Goal: Communication & Community: Answer question/provide support

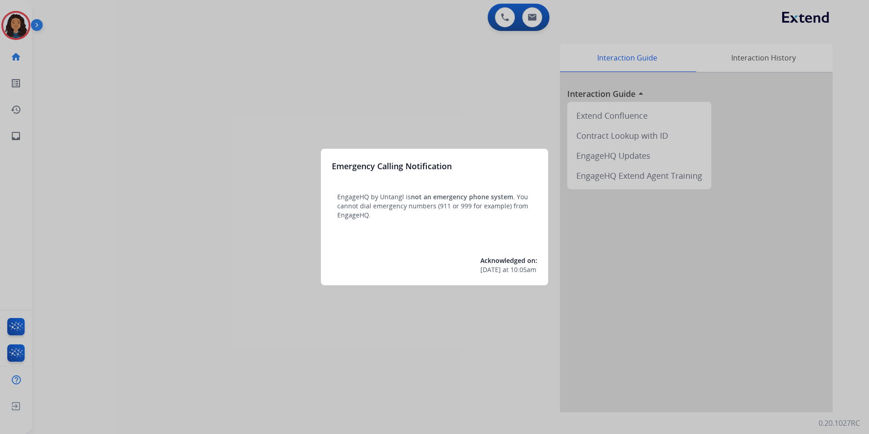
click at [237, 216] on div at bounding box center [434, 217] width 869 height 434
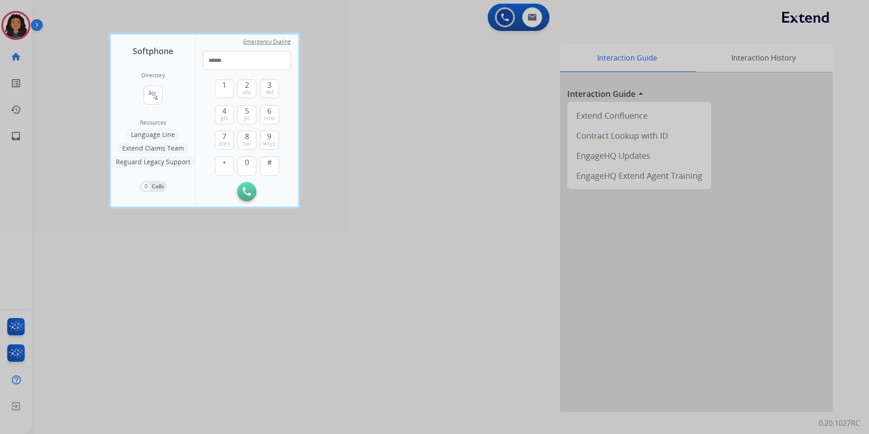
drag, startPoint x: 400, startPoint y: 199, endPoint x: 311, endPoint y: 119, distance: 119.7
click at [400, 199] on div at bounding box center [434, 217] width 869 height 434
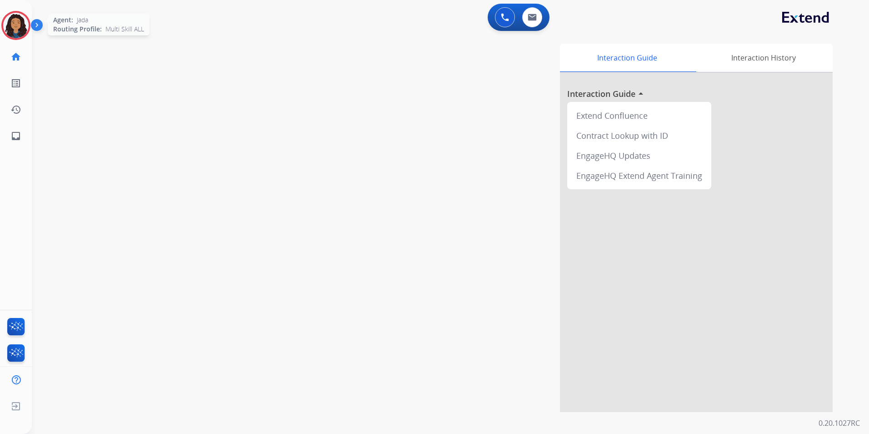
click at [25, 32] on img at bounding box center [15, 25] width 25 height 25
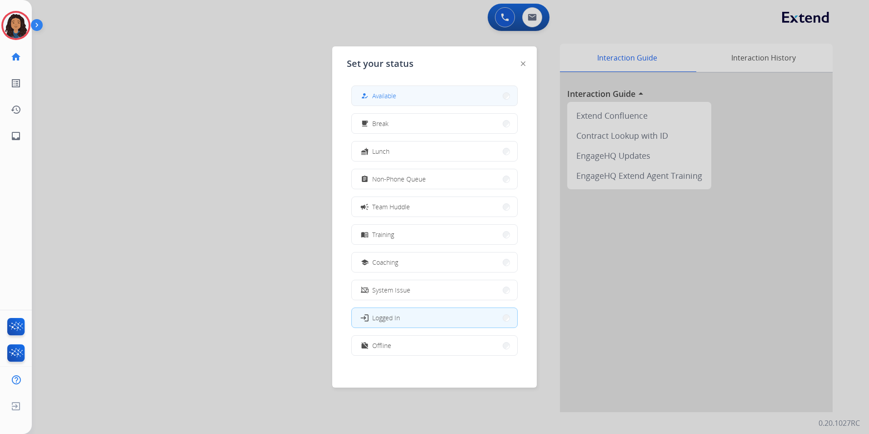
click at [404, 93] on button "how_to_reg Available" at bounding box center [435, 96] width 166 height 20
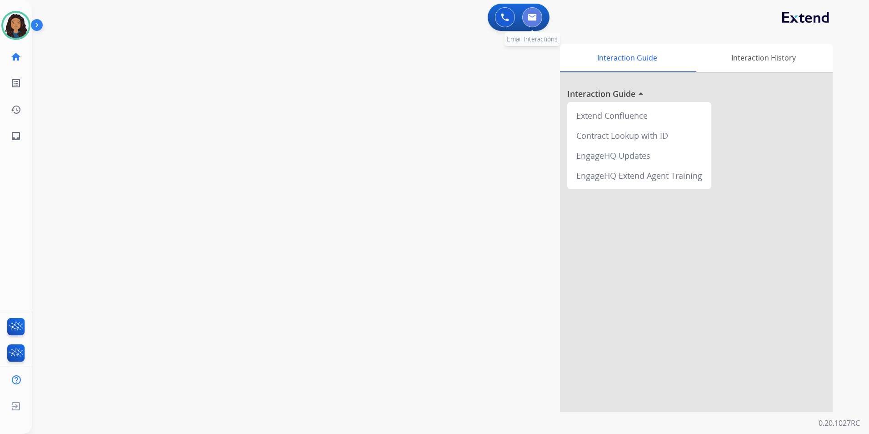
click at [525, 22] on button at bounding box center [532, 17] width 20 height 20
select select "**********"
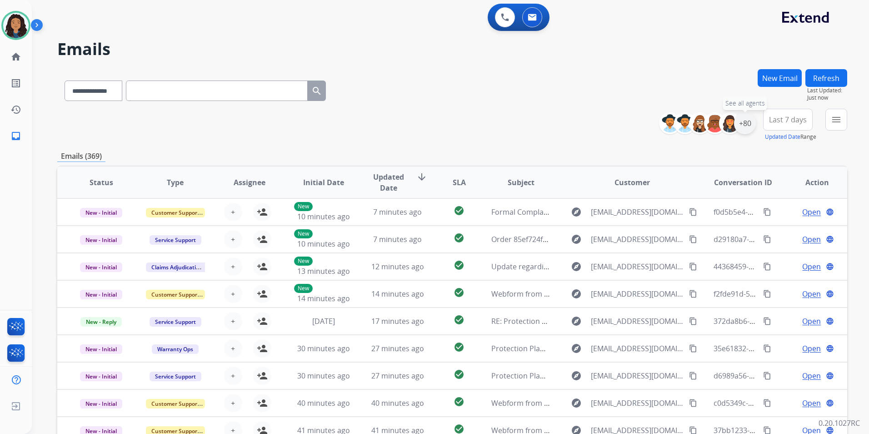
click at [747, 122] on div "+80" at bounding box center [745, 123] width 22 height 22
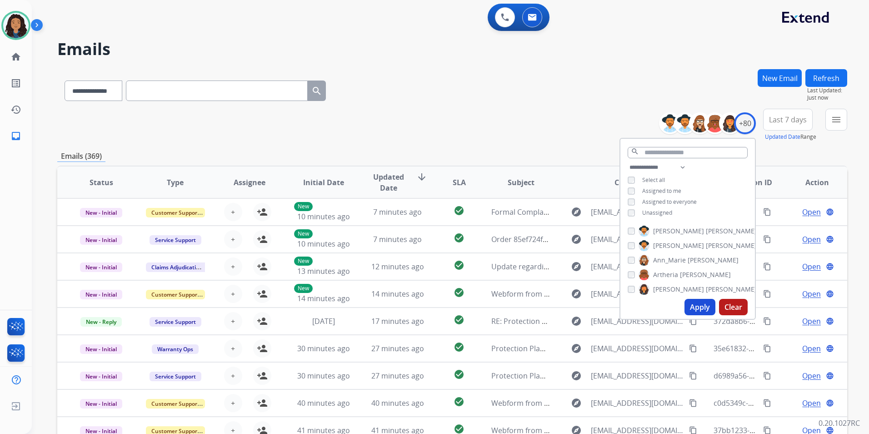
click at [666, 212] on span "Unassigned" at bounding box center [657, 213] width 30 height 8
click at [695, 307] on button "Apply" at bounding box center [700, 307] width 31 height 16
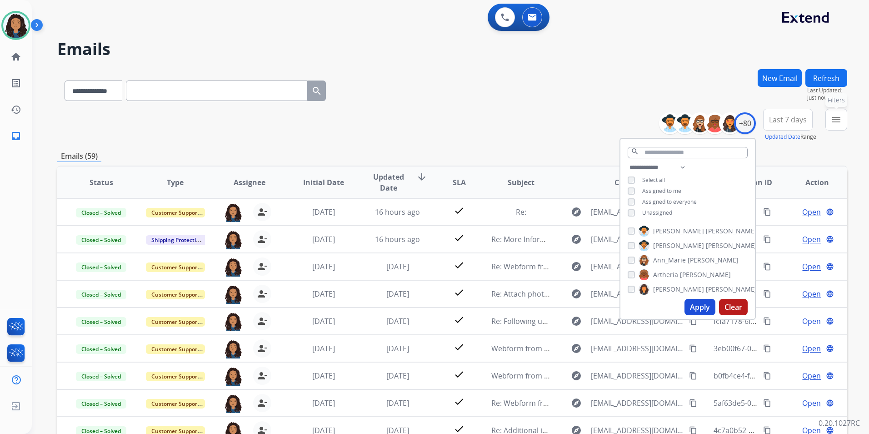
click at [841, 120] on mat-icon "menu" at bounding box center [836, 119] width 11 height 11
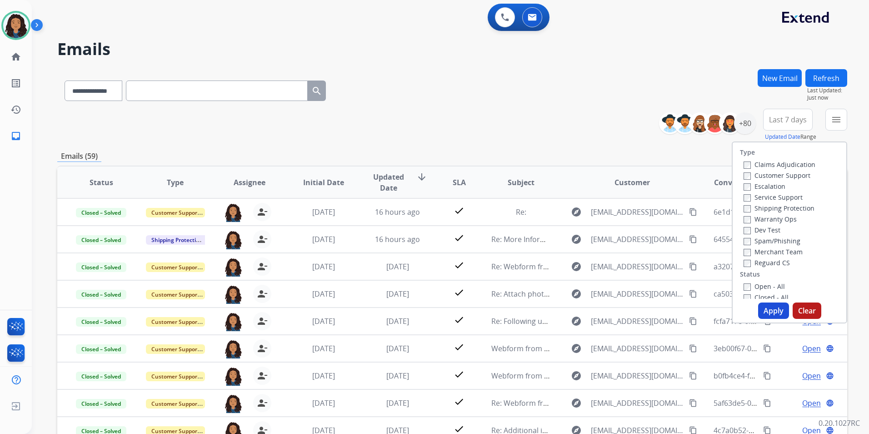
click at [783, 175] on label "Customer Support" at bounding box center [777, 175] width 67 height 9
click at [804, 206] on label "Shipping Protection" at bounding box center [779, 208] width 71 height 9
click at [761, 267] on div "Reguard CS" at bounding box center [780, 262] width 72 height 11
click at [760, 265] on label "Reguard CS" at bounding box center [767, 262] width 46 height 9
click at [759, 285] on label "Open - All" at bounding box center [764, 286] width 41 height 9
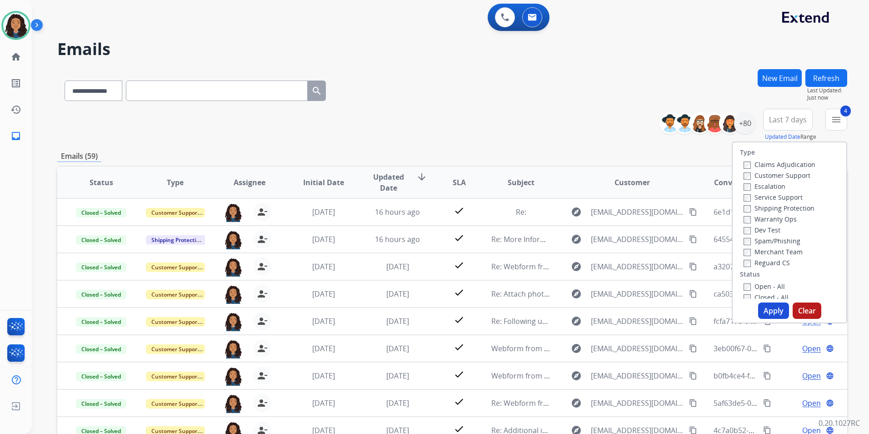
click at [766, 311] on button "Apply" at bounding box center [773, 310] width 31 height 16
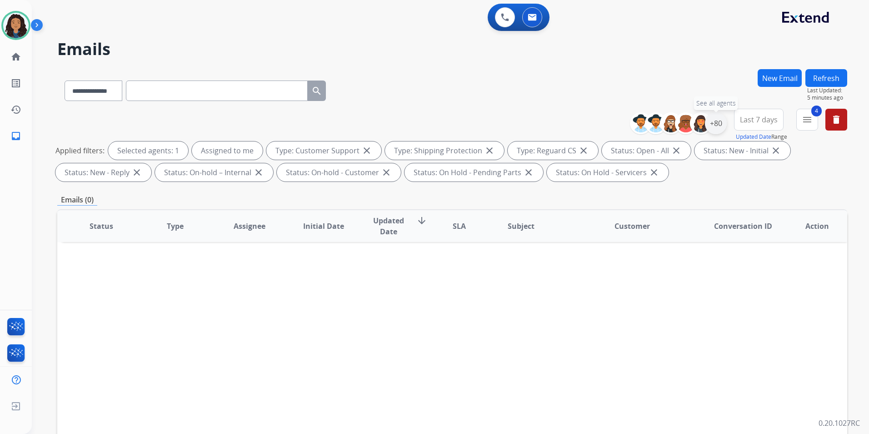
click at [714, 122] on div "+80" at bounding box center [716, 123] width 22 height 22
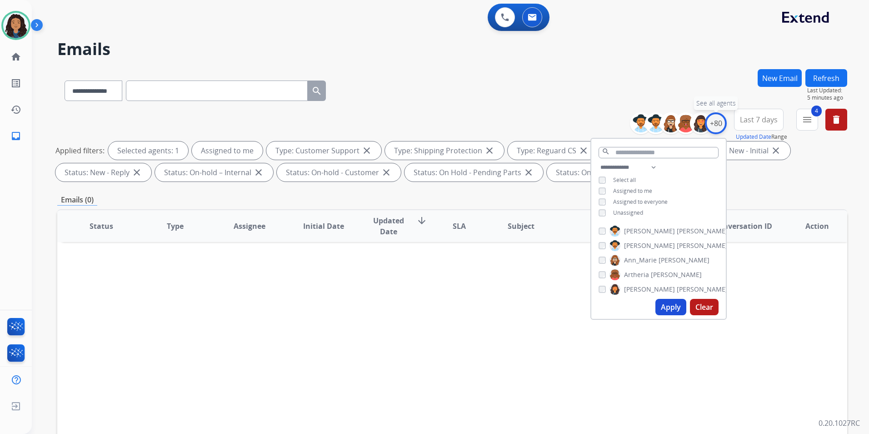
click at [714, 122] on div "+80" at bounding box center [716, 123] width 22 height 22
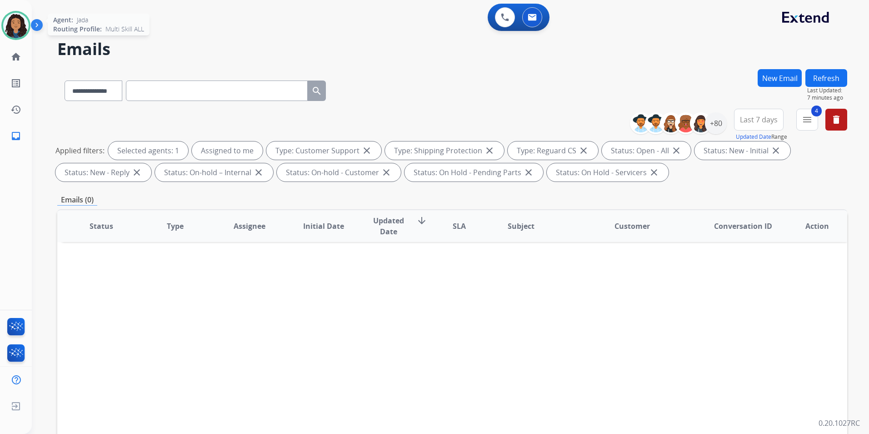
click at [4, 31] on div at bounding box center [15, 25] width 29 height 29
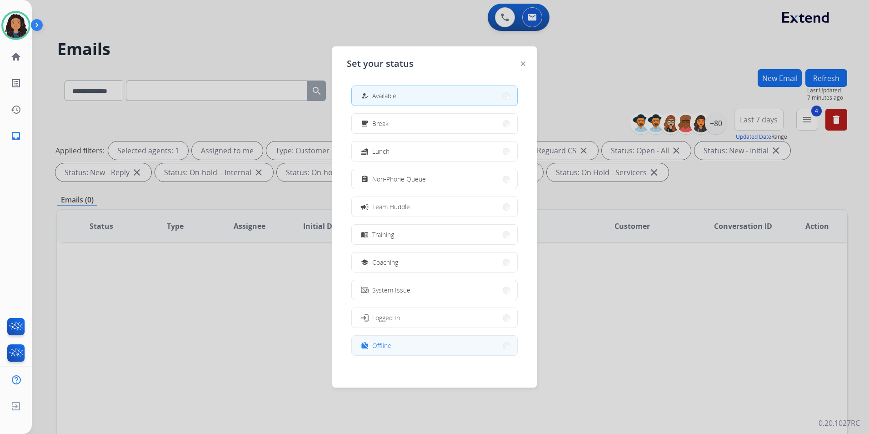
click at [401, 348] on button "work_off Offline" at bounding box center [435, 346] width 166 height 20
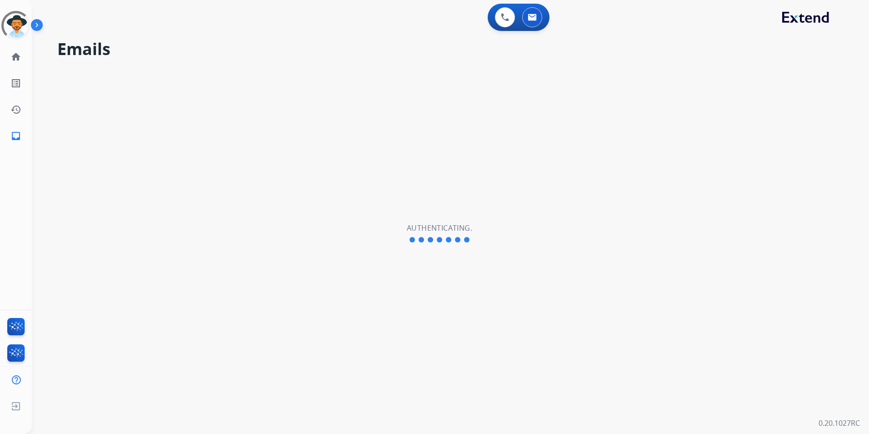
select select "**********"
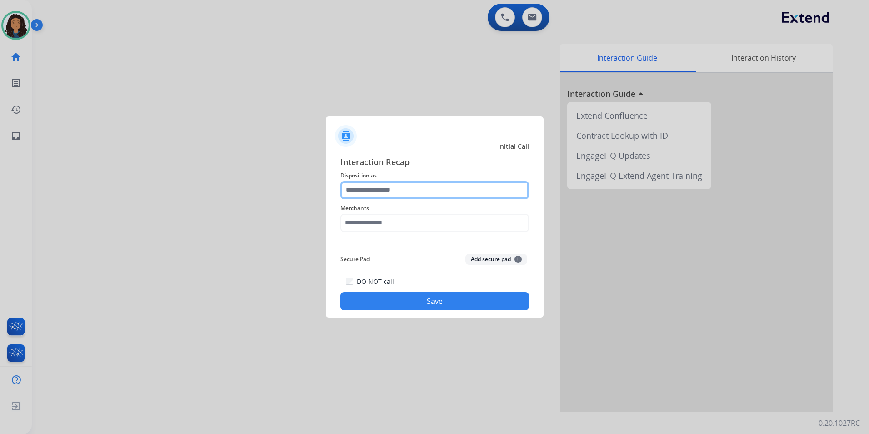
click at [372, 191] on input "text" at bounding box center [435, 190] width 189 height 18
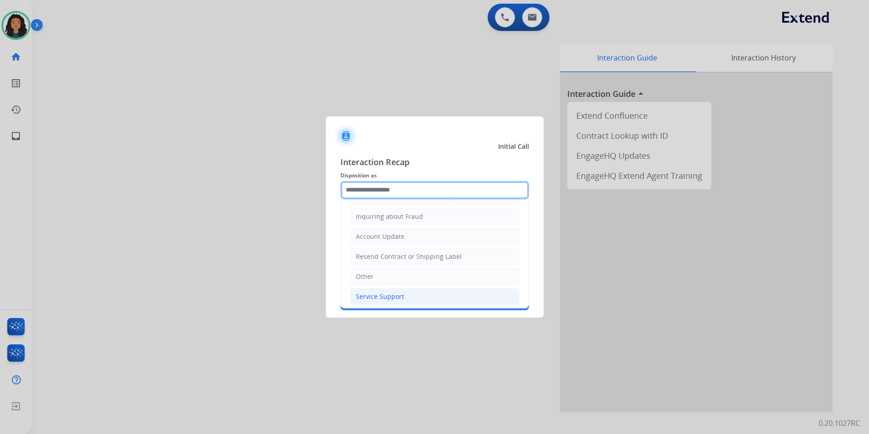
scroll to position [142, 0]
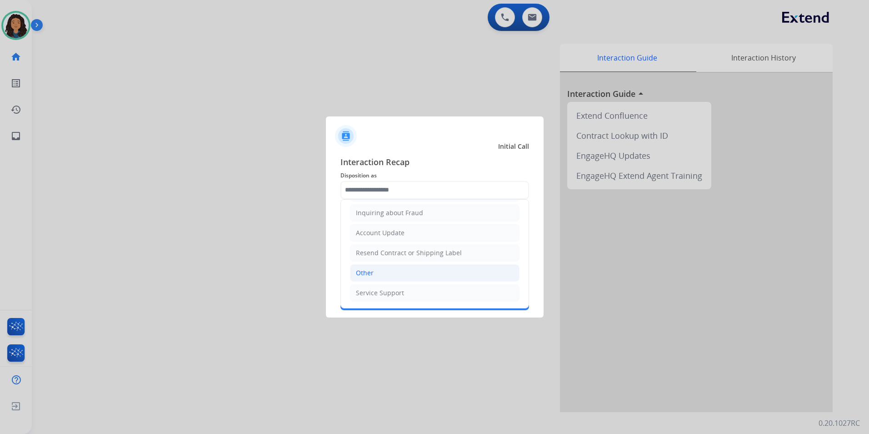
click at [376, 275] on li "Other" at bounding box center [435, 272] width 170 height 17
type input "*****"
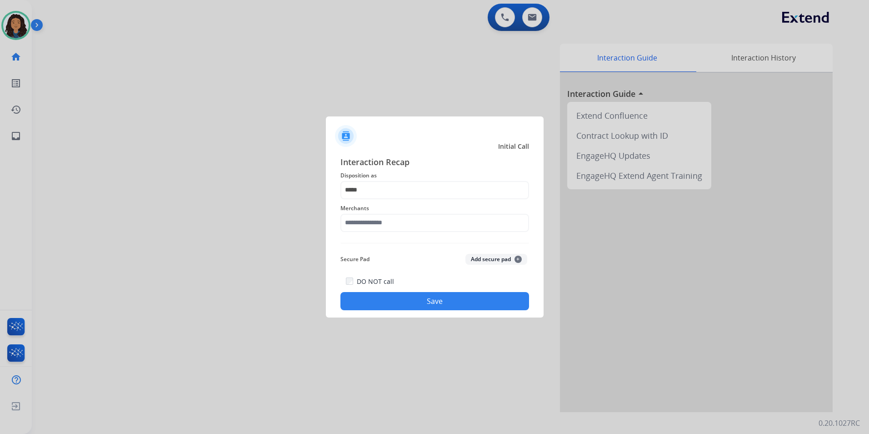
click at [387, 214] on div "Merchants" at bounding box center [435, 217] width 189 height 36
click at [387, 226] on input "text" at bounding box center [435, 223] width 189 height 18
click at [466, 242] on li "Not found" at bounding box center [437, 248] width 173 height 17
type input "*********"
click at [416, 307] on button "Save" at bounding box center [435, 301] width 189 height 18
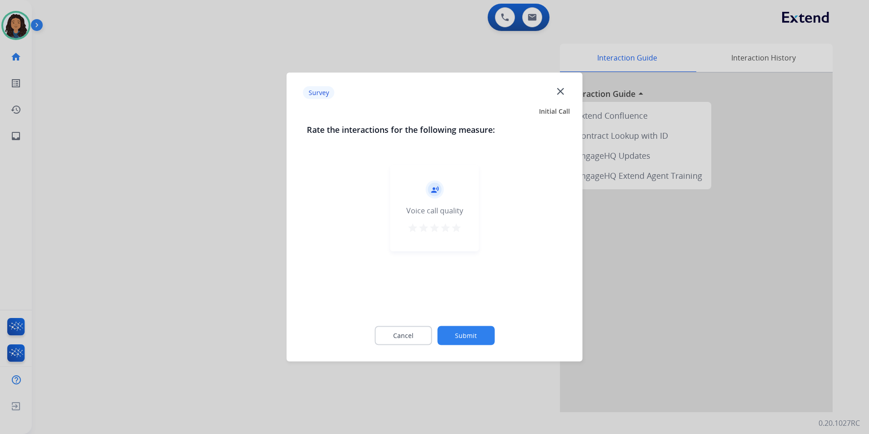
click at [64, 138] on div at bounding box center [434, 217] width 869 height 434
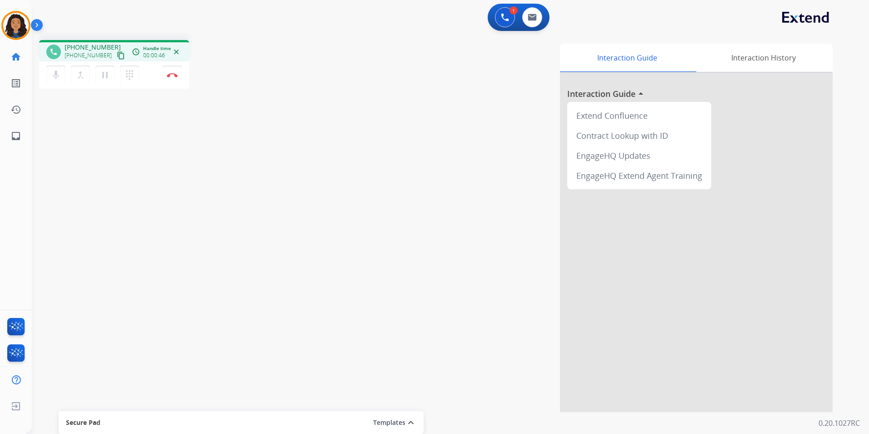
click at [117, 55] on mat-icon "content_copy" at bounding box center [121, 55] width 8 height 8
click at [176, 72] on button "Disconnect" at bounding box center [172, 74] width 19 height 19
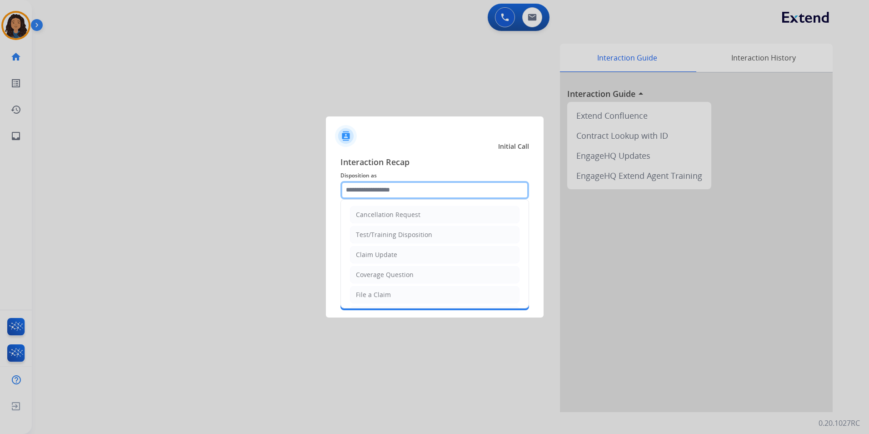
click at [406, 194] on input "text" at bounding box center [435, 190] width 189 height 18
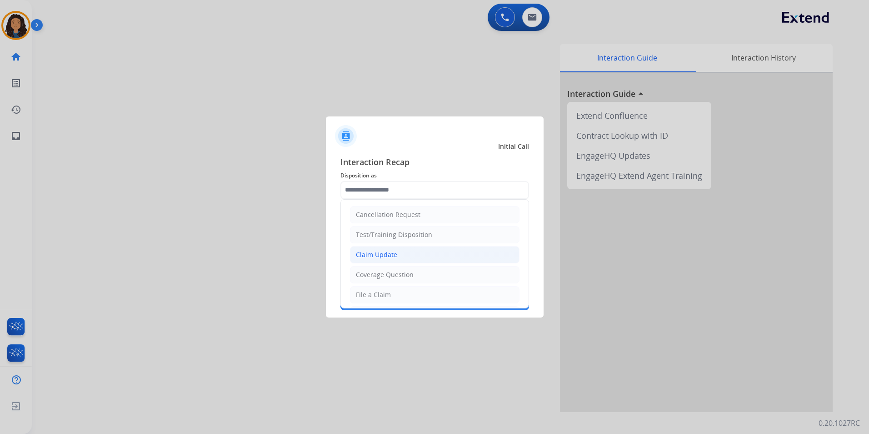
click at [400, 256] on li "Claim Update" at bounding box center [435, 254] width 170 height 17
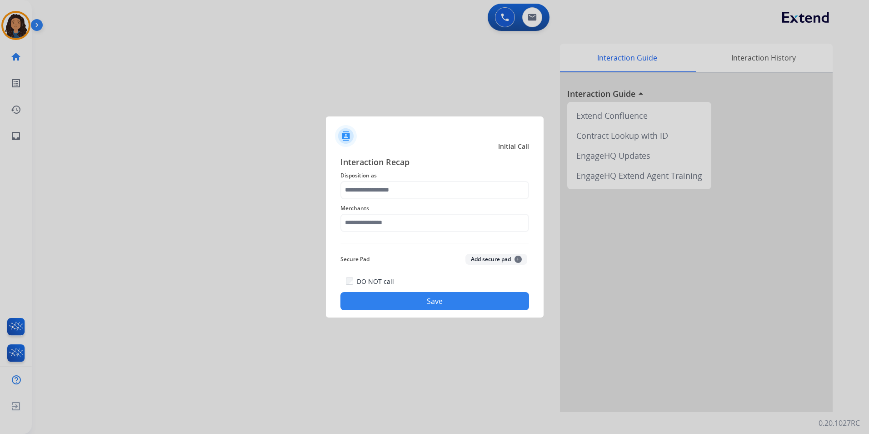
type input "**********"
click at [386, 215] on input "text" at bounding box center [435, 223] width 189 height 18
click at [394, 241] on li "Not found" at bounding box center [437, 248] width 173 height 17
type input "*********"
drag, startPoint x: 373, startPoint y: 310, endPoint x: 345, endPoint y: 296, distance: 30.7
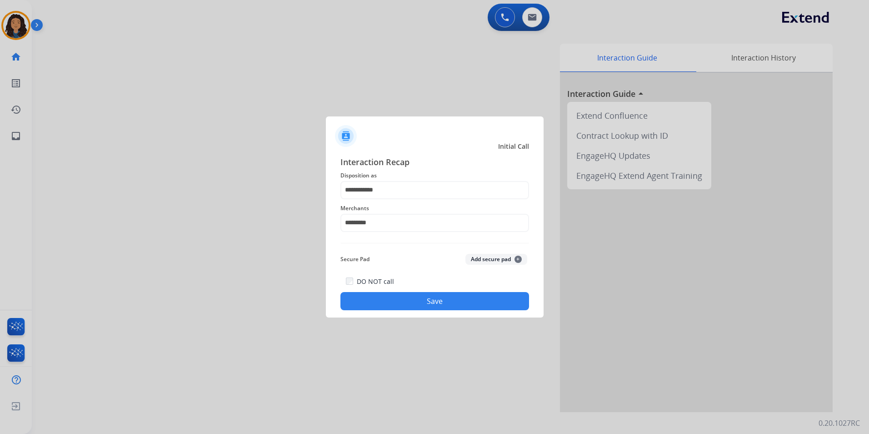
click at [372, 310] on div "DO NOT call Save" at bounding box center [435, 293] width 189 height 35
click at [412, 303] on button "Save" at bounding box center [435, 301] width 189 height 18
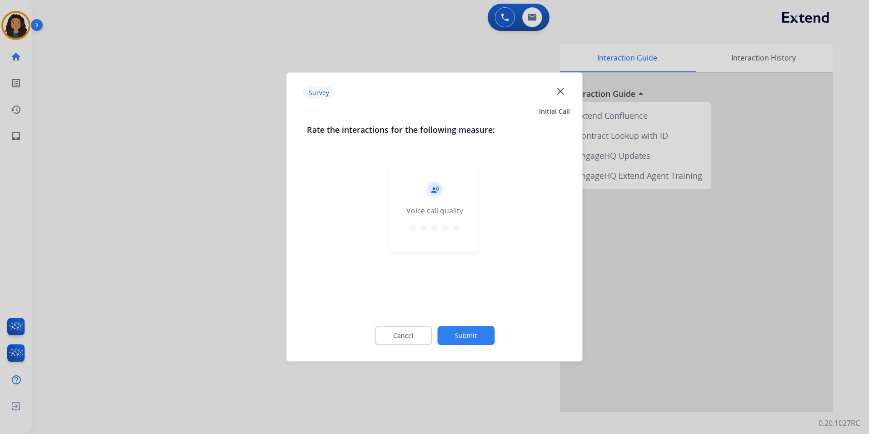
click at [189, 272] on div at bounding box center [434, 217] width 869 height 434
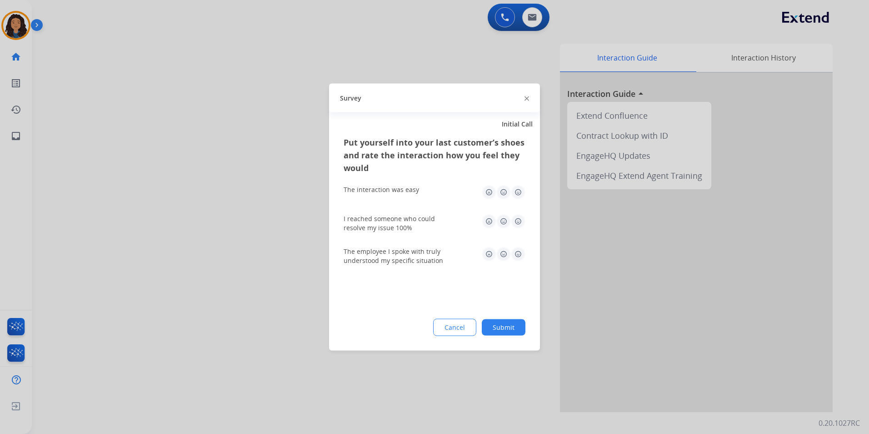
click at [190, 271] on div at bounding box center [434, 217] width 869 height 434
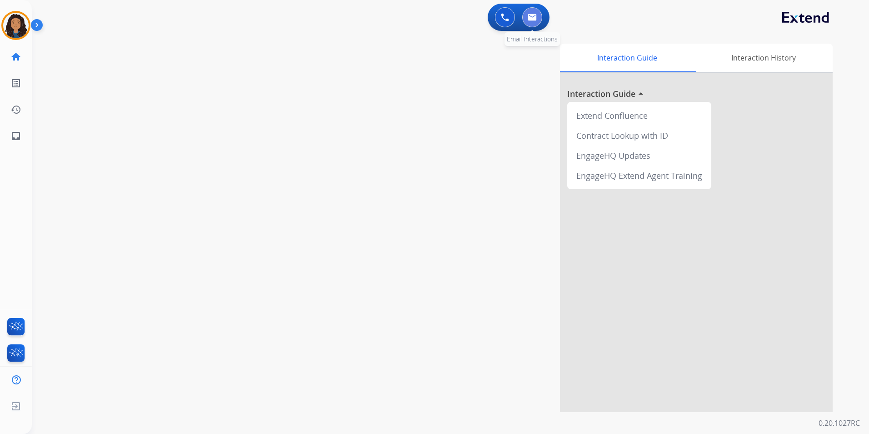
click at [542, 18] on button at bounding box center [532, 17] width 20 height 20
select select "**********"
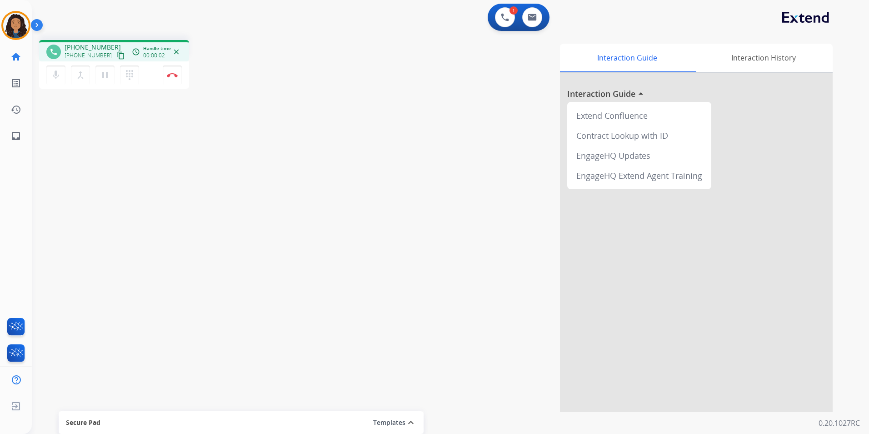
click at [117, 54] on mat-icon "content_copy" at bounding box center [121, 55] width 8 height 8
click at [174, 70] on button "Disconnect" at bounding box center [172, 74] width 19 height 19
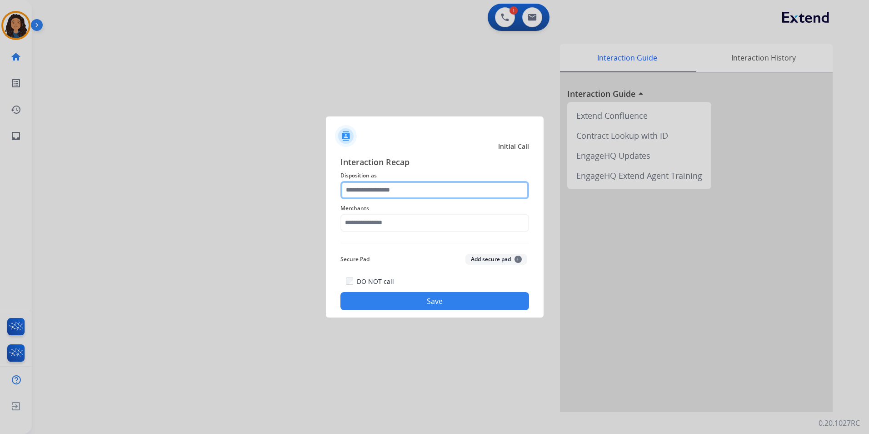
click at [416, 185] on input "text" at bounding box center [435, 190] width 189 height 18
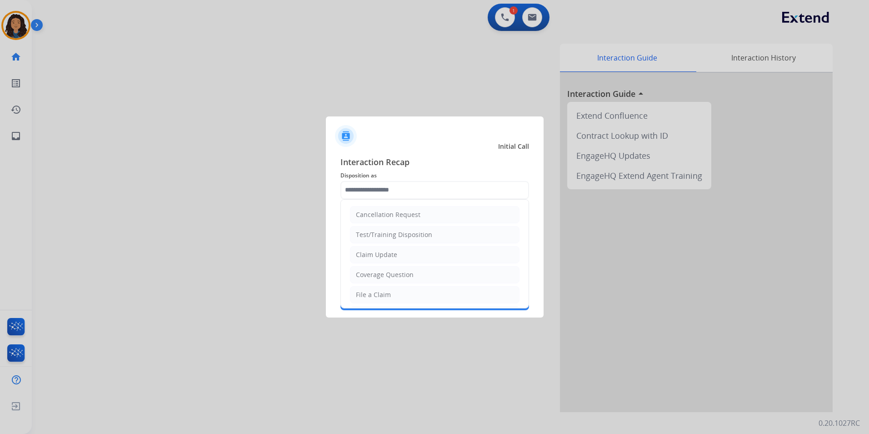
drag, startPoint x: 405, startPoint y: 263, endPoint x: 399, endPoint y: 234, distance: 29.2
click at [405, 261] on li "Claim Update" at bounding box center [435, 254] width 170 height 17
type input "**********"
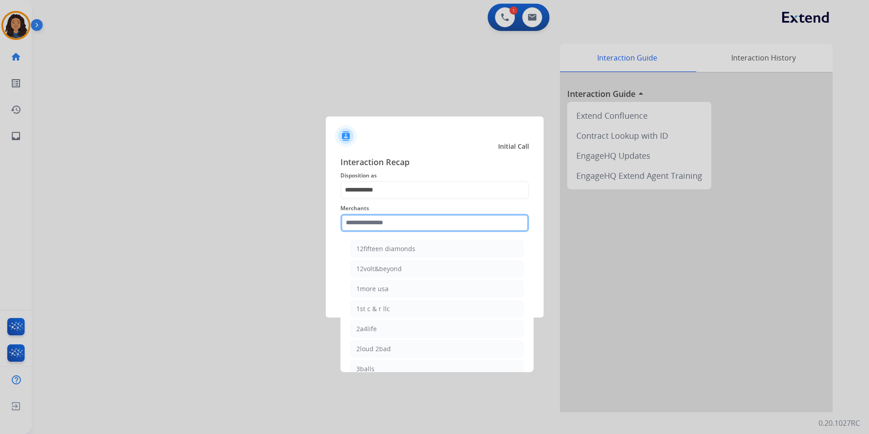
click at [395, 218] on input "text" at bounding box center [435, 223] width 189 height 18
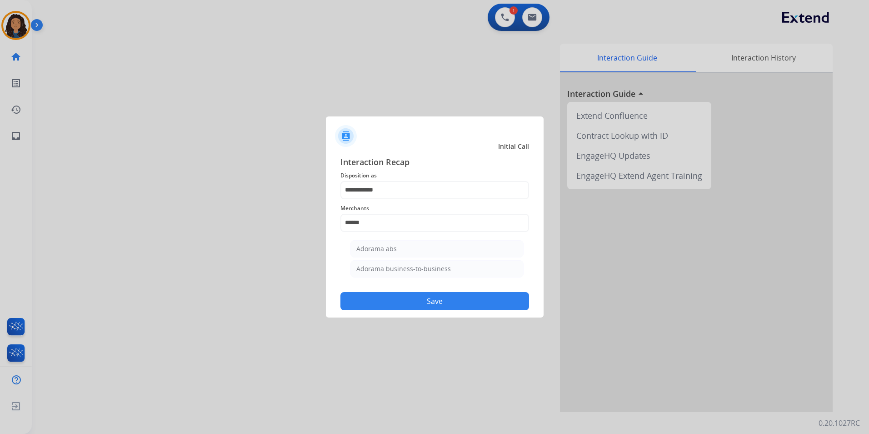
drag, startPoint x: 405, startPoint y: 251, endPoint x: 407, endPoint y: 269, distance: 17.9
click at [404, 251] on li "Adorama abs" at bounding box center [437, 248] width 173 height 17
type input "**********"
click at [401, 295] on button "Save" at bounding box center [435, 301] width 189 height 18
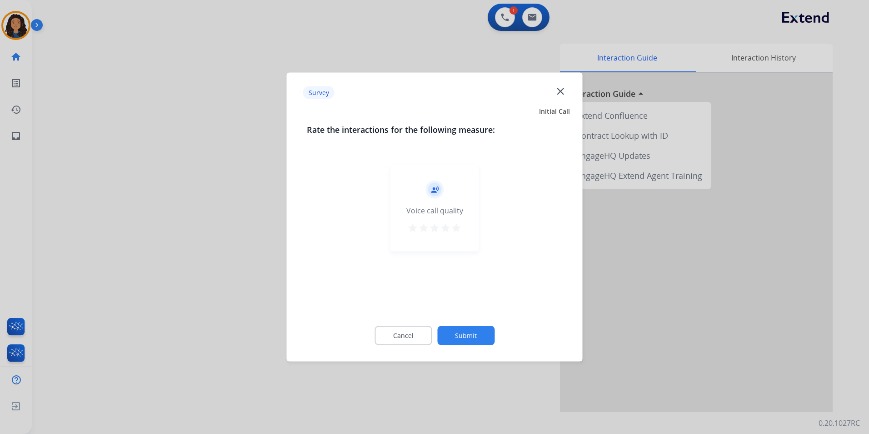
click at [181, 211] on div at bounding box center [434, 217] width 869 height 434
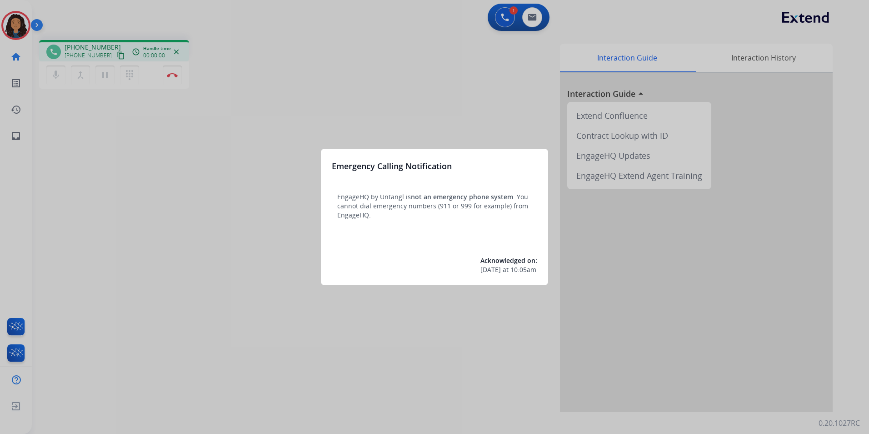
click at [266, 259] on div at bounding box center [434, 217] width 869 height 434
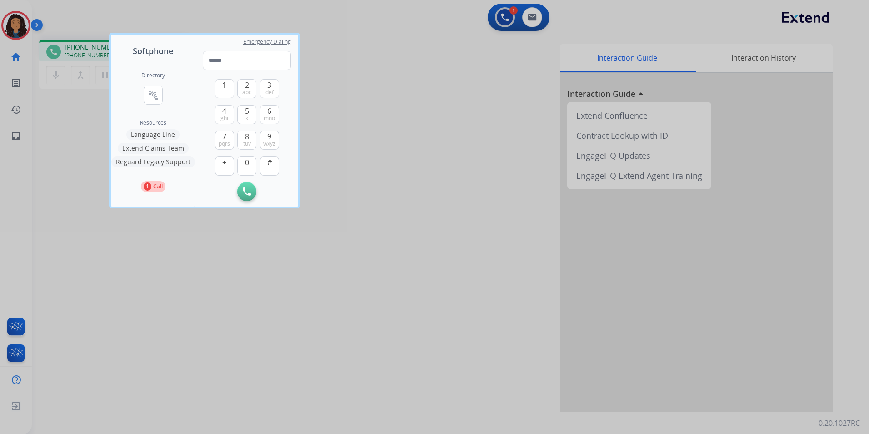
click at [267, 319] on div at bounding box center [434, 217] width 869 height 434
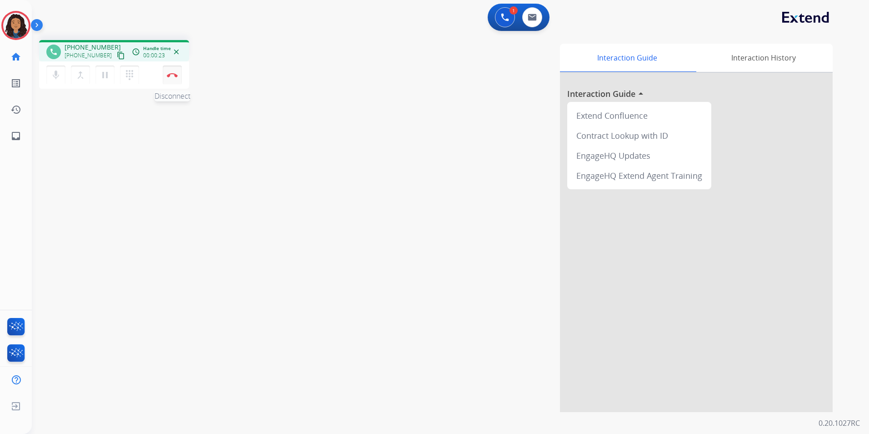
click at [175, 74] on img at bounding box center [172, 75] width 11 height 5
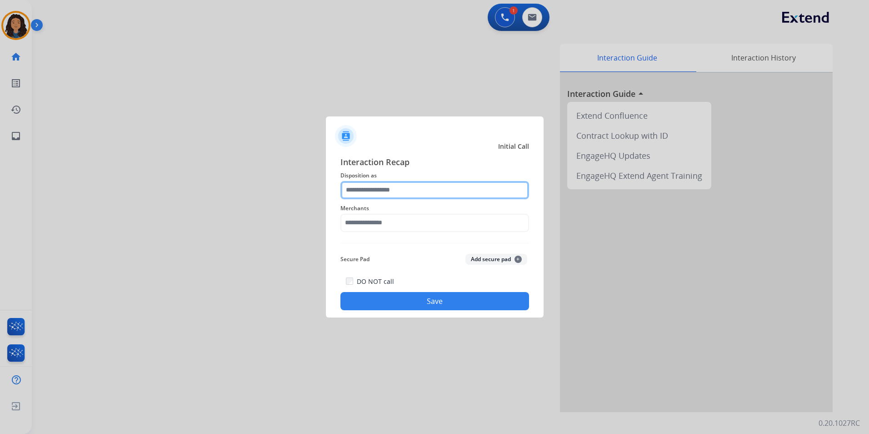
click at [359, 196] on input "text" at bounding box center [435, 190] width 189 height 18
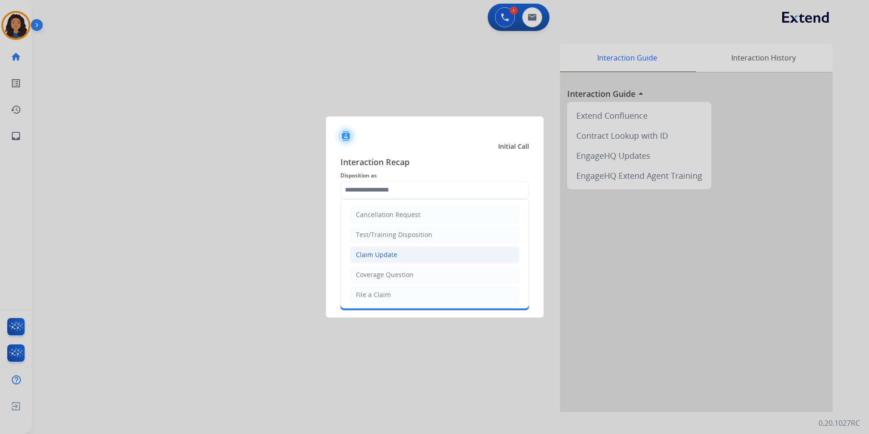
click at [396, 254] on div "Claim Update" at bounding box center [376, 254] width 41 height 9
type input "**********"
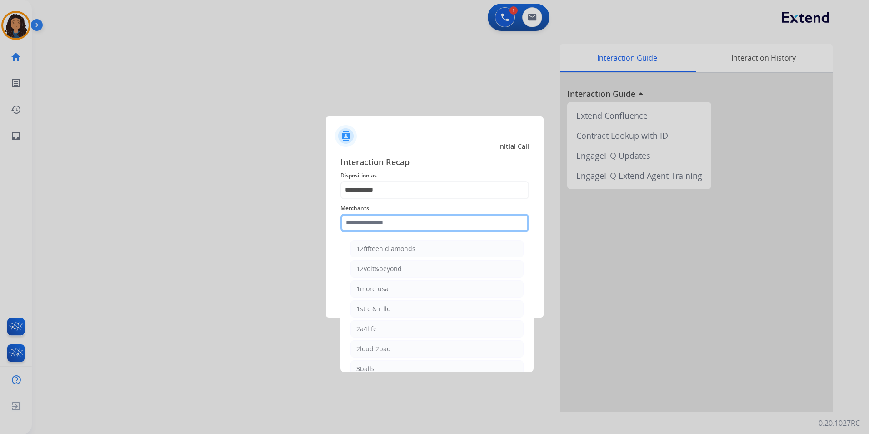
click at [396, 229] on input "text" at bounding box center [435, 223] width 189 height 18
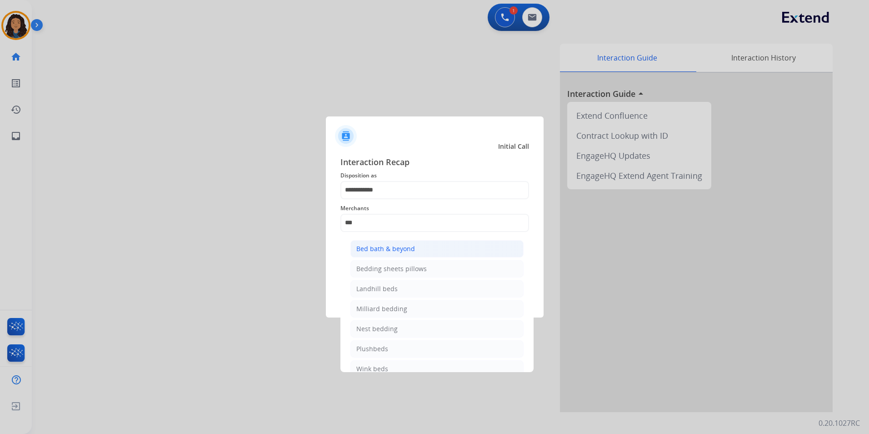
click at [404, 250] on div "Bed bath & beyond" at bounding box center [385, 248] width 59 height 9
type input "**********"
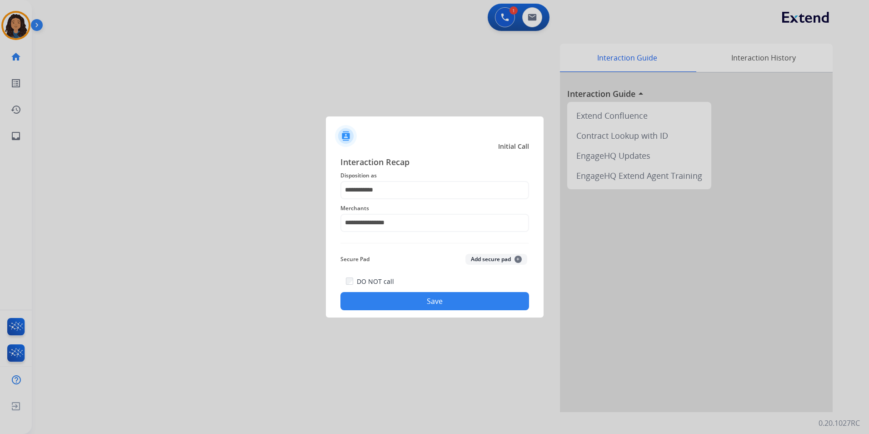
click at [384, 301] on button "Save" at bounding box center [435, 301] width 189 height 18
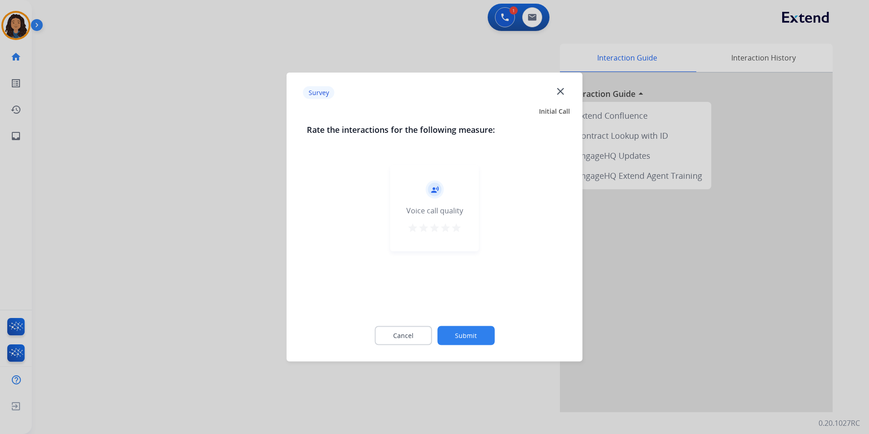
click at [134, 191] on div at bounding box center [434, 217] width 869 height 434
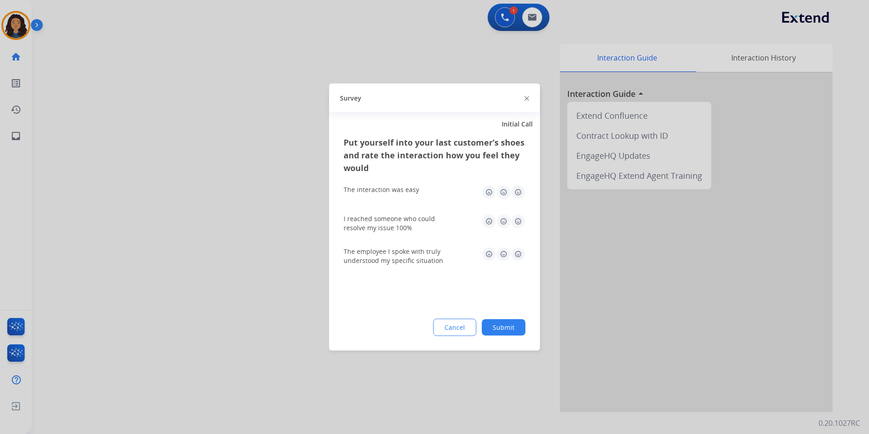
drag, startPoint x: 134, startPoint y: 191, endPoint x: 435, endPoint y: 35, distance: 339.2
click at [141, 188] on div at bounding box center [434, 217] width 869 height 434
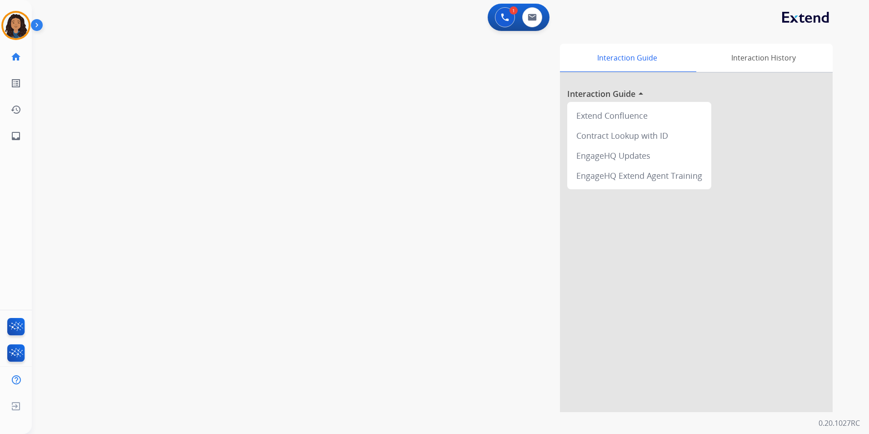
drag, startPoint x: 528, startPoint y: 35, endPoint x: 532, endPoint y: 29, distance: 8.0
click at [528, 35] on div "swap_horiz Break voice bridge close_fullscreen Connect 3-Way Call merge_type Se…" at bounding box center [440, 222] width 816 height 379
click at [535, 25] on button at bounding box center [532, 17] width 20 height 20
click at [117, 51] on mat-icon "content_copy" at bounding box center [121, 55] width 8 height 8
click at [117, 55] on mat-icon "content_copy" at bounding box center [121, 55] width 8 height 8
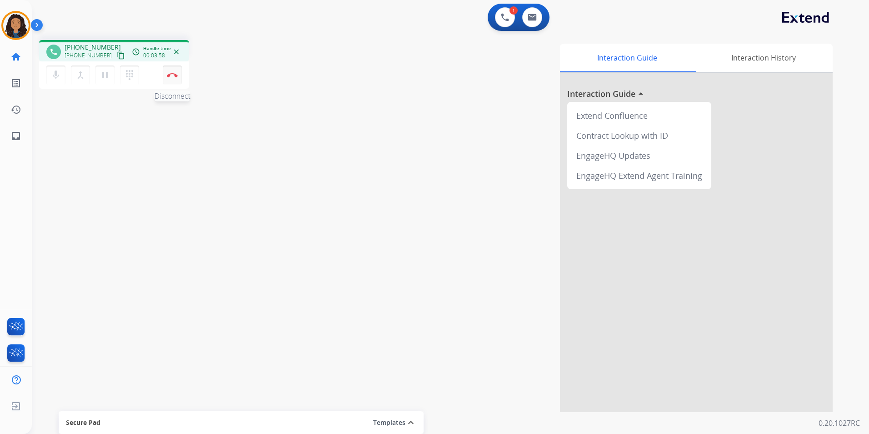
click at [174, 76] on img at bounding box center [172, 75] width 11 height 5
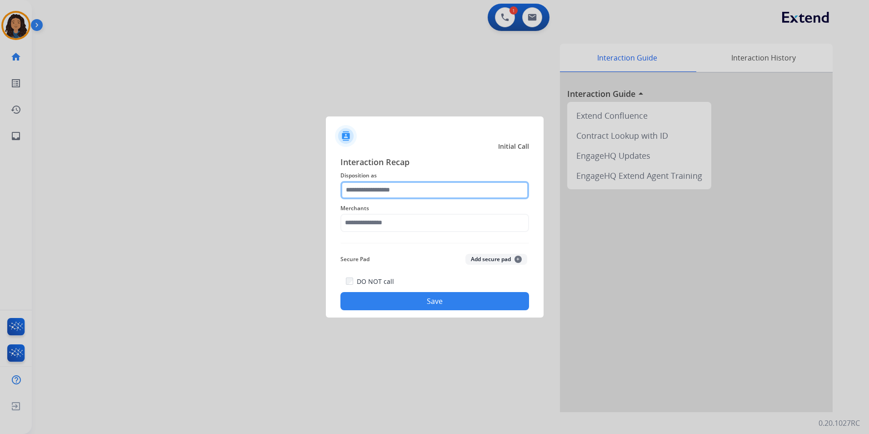
click at [383, 195] on input "text" at bounding box center [435, 190] width 189 height 18
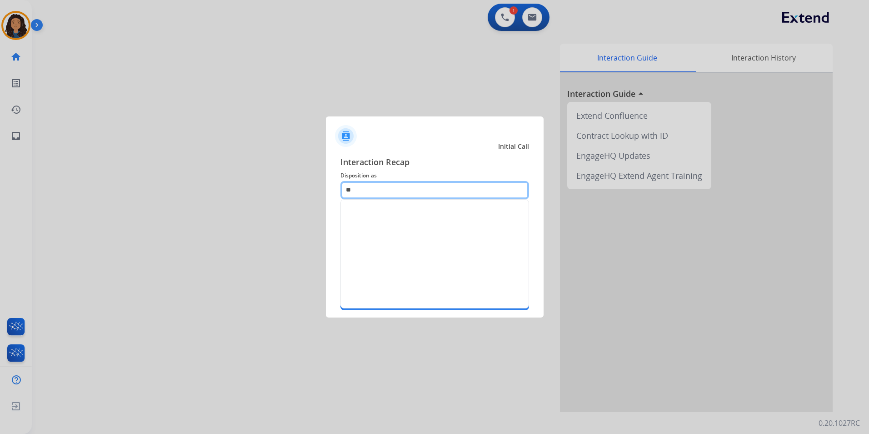
type input "*"
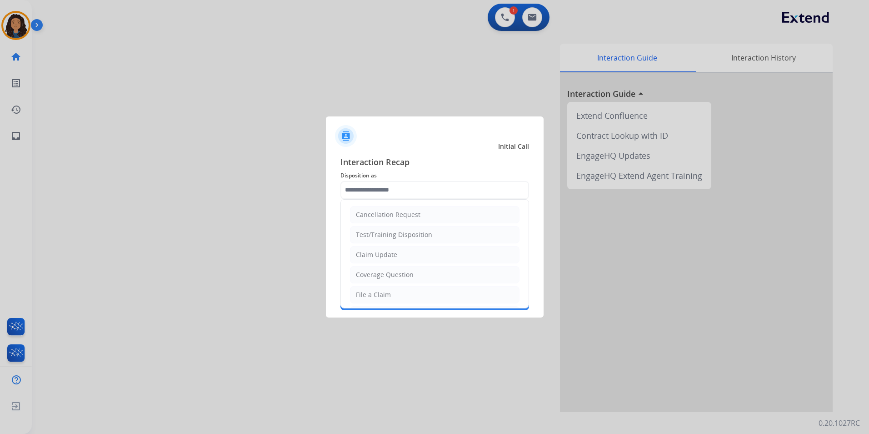
drag, startPoint x: 426, startPoint y: 258, endPoint x: 425, endPoint y: 249, distance: 9.3
click at [426, 256] on li "Claim Update" at bounding box center [435, 254] width 170 height 17
type input "**********"
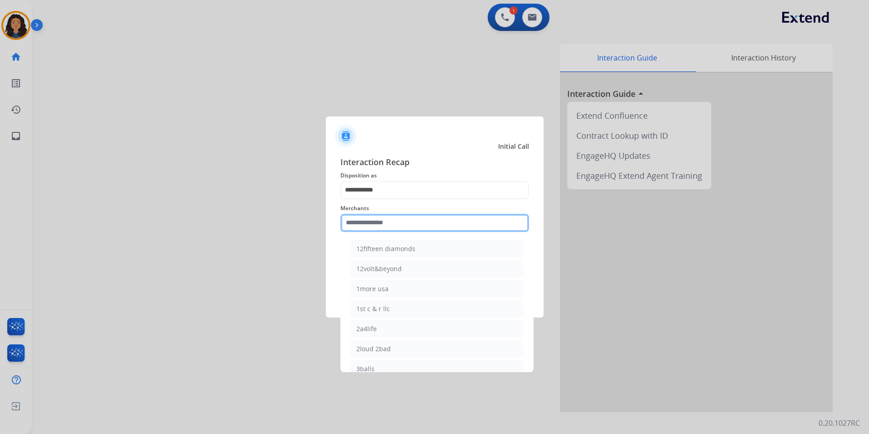
click at [419, 223] on input "text" at bounding box center [435, 223] width 189 height 18
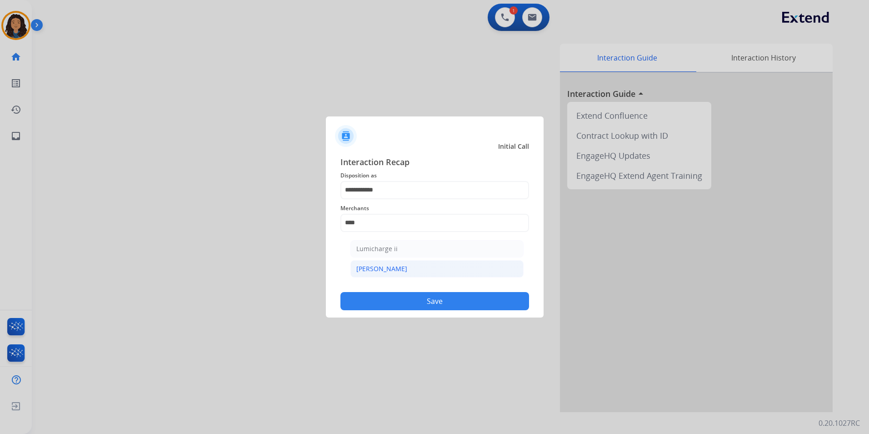
click at [403, 271] on li "Michaels" at bounding box center [437, 268] width 173 height 17
type input "********"
drag, startPoint x: 392, startPoint y: 312, endPoint x: 380, endPoint y: 303, distance: 14.9
click at [391, 311] on div "**********" at bounding box center [435, 233] width 218 height 170
click at [373, 299] on button "Save" at bounding box center [435, 301] width 189 height 18
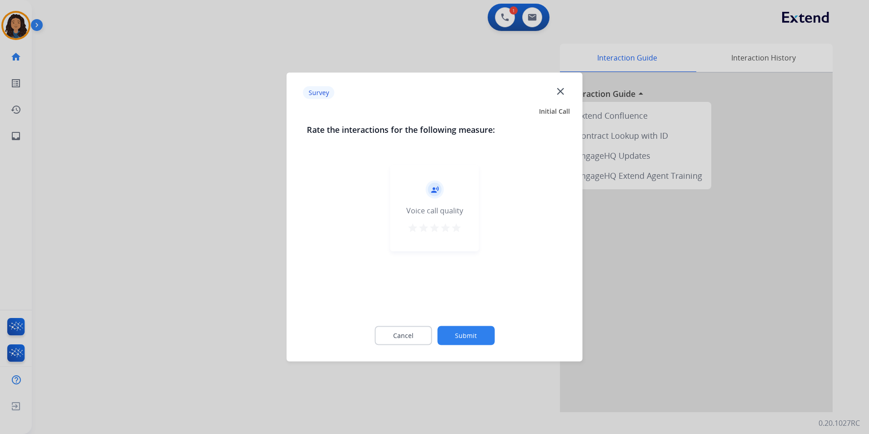
click at [187, 229] on div at bounding box center [434, 217] width 869 height 434
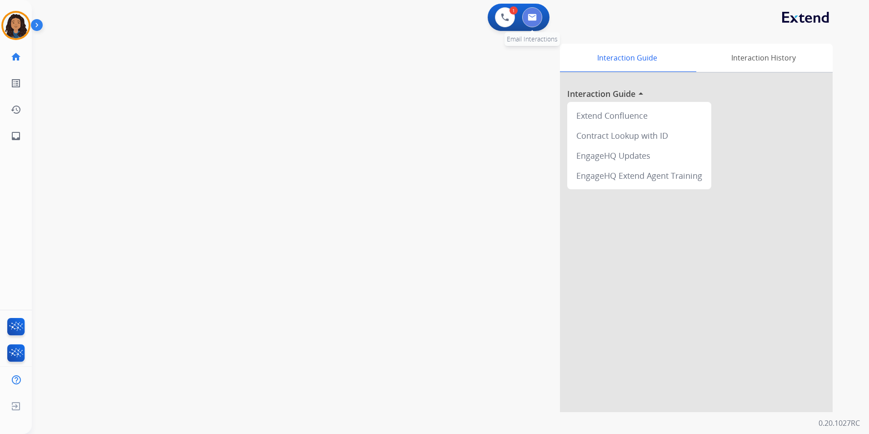
click at [534, 15] on img at bounding box center [532, 17] width 9 height 7
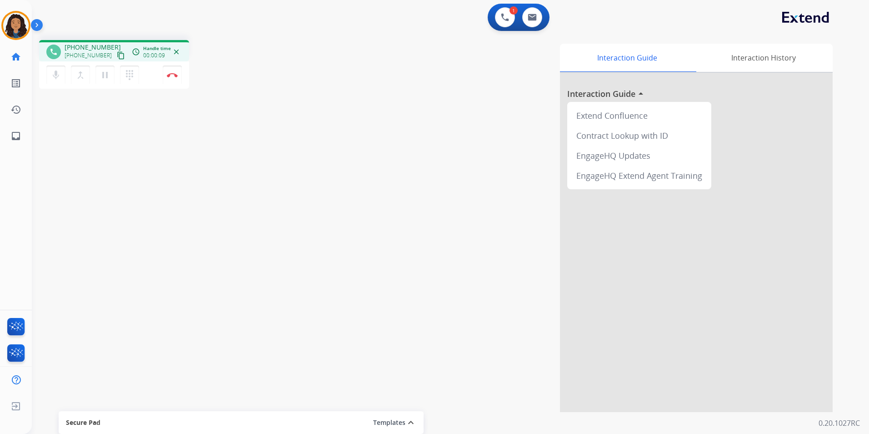
click at [117, 53] on mat-icon "content_copy" at bounding box center [121, 55] width 8 height 8
click at [117, 54] on mat-icon "content_copy" at bounding box center [121, 55] width 8 height 8
click at [171, 72] on button "Disconnect" at bounding box center [172, 74] width 19 height 19
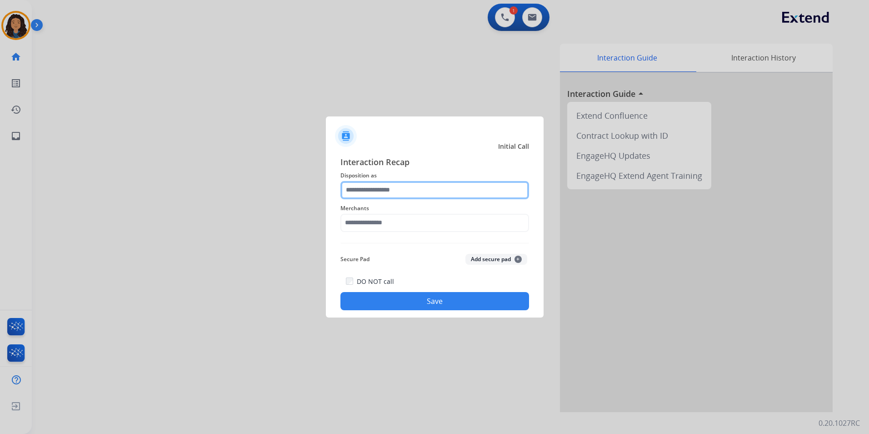
drag, startPoint x: 387, startPoint y: 184, endPoint x: 391, endPoint y: 188, distance: 5.2
click at [388, 184] on input "text" at bounding box center [435, 190] width 189 height 18
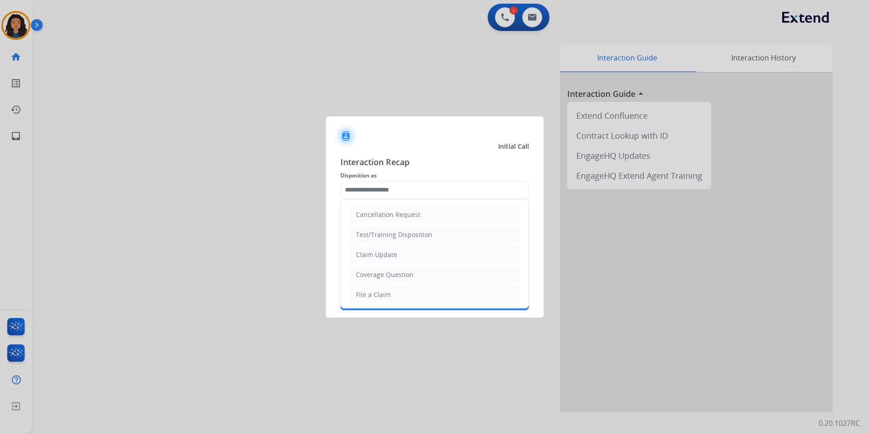
drag, startPoint x: 418, startPoint y: 272, endPoint x: 403, endPoint y: 239, distance: 36.2
click at [418, 271] on li "Coverage Question" at bounding box center [435, 274] width 170 height 17
type input "**********"
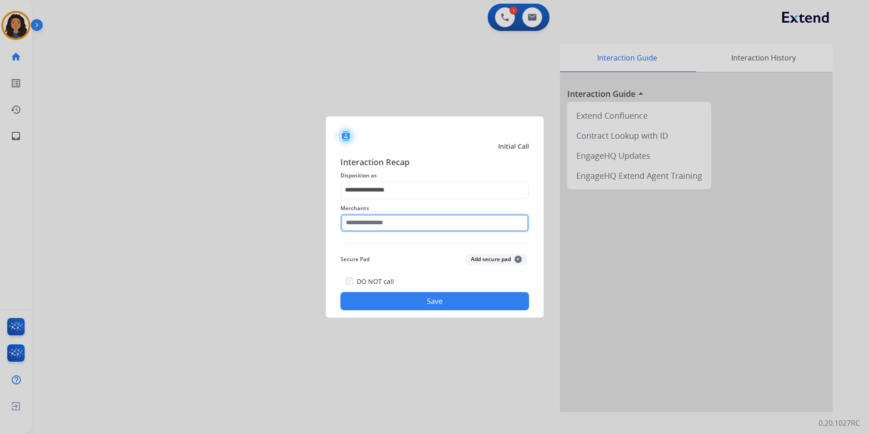
click at [402, 225] on input "text" at bounding box center [435, 223] width 189 height 18
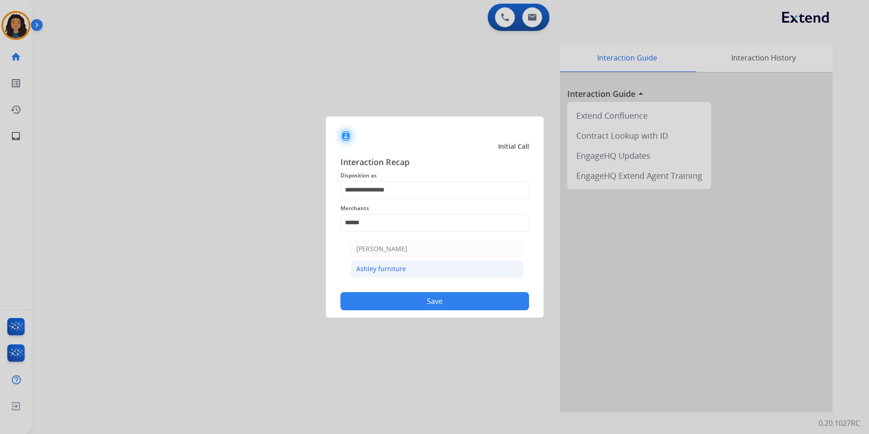
click at [399, 271] on div "Ashley furniture" at bounding box center [381, 268] width 50 height 9
type input "**********"
click at [391, 301] on button "Save" at bounding box center [435, 301] width 189 height 18
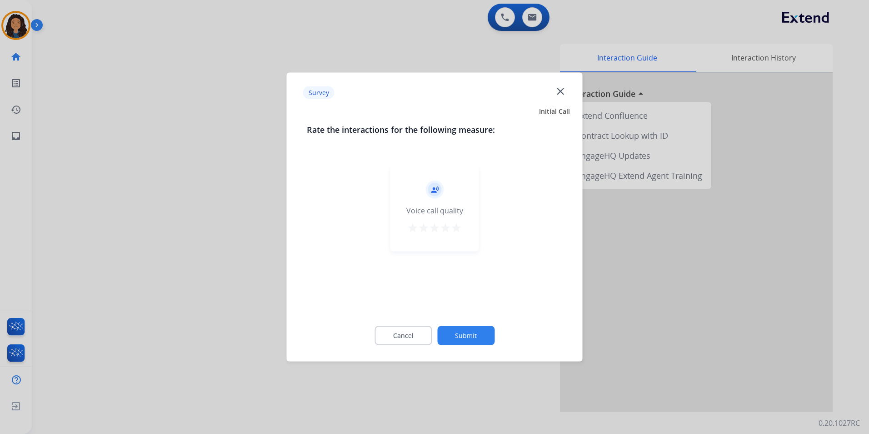
click at [187, 184] on div at bounding box center [434, 217] width 869 height 434
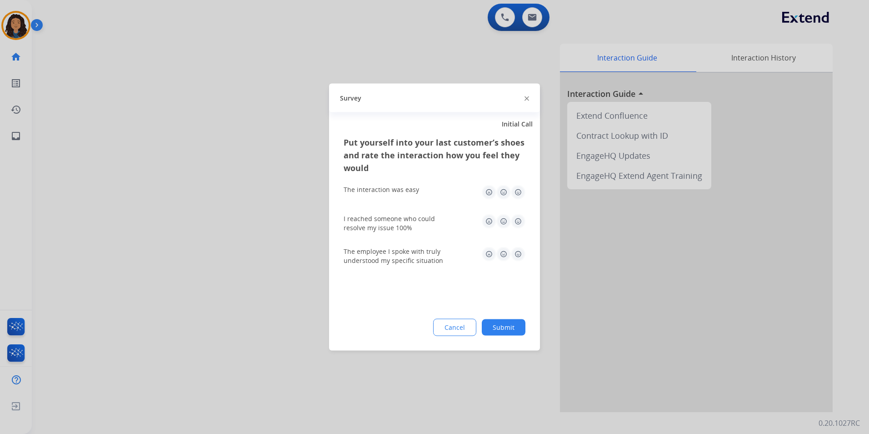
click at [199, 177] on div at bounding box center [434, 217] width 869 height 434
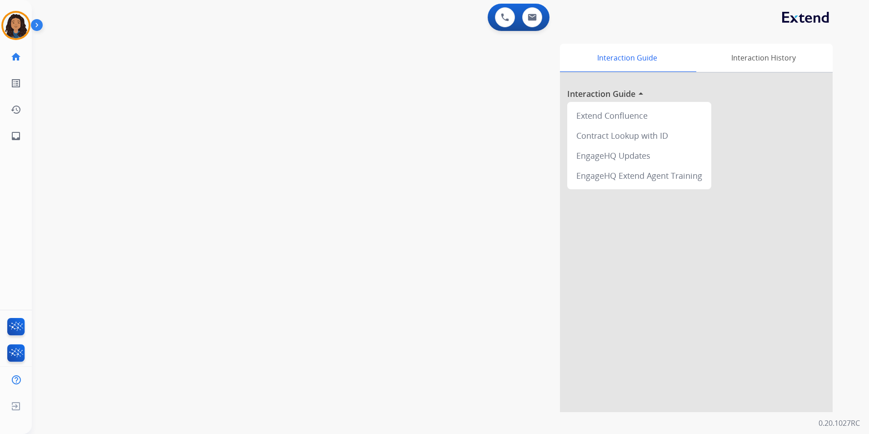
click at [534, 28] on div "0 Voice Interactions 0 Email Interactions" at bounding box center [519, 17] width 62 height 27
click at [535, 21] on button at bounding box center [532, 17] width 20 height 20
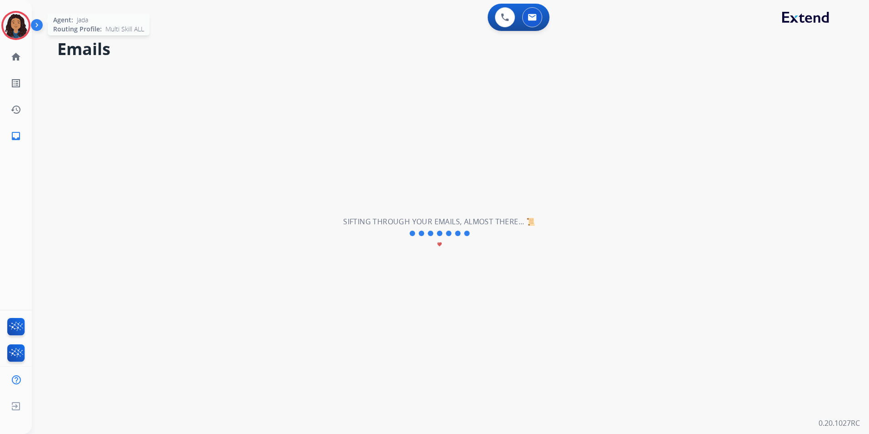
click at [20, 20] on img at bounding box center [15, 25] width 25 height 25
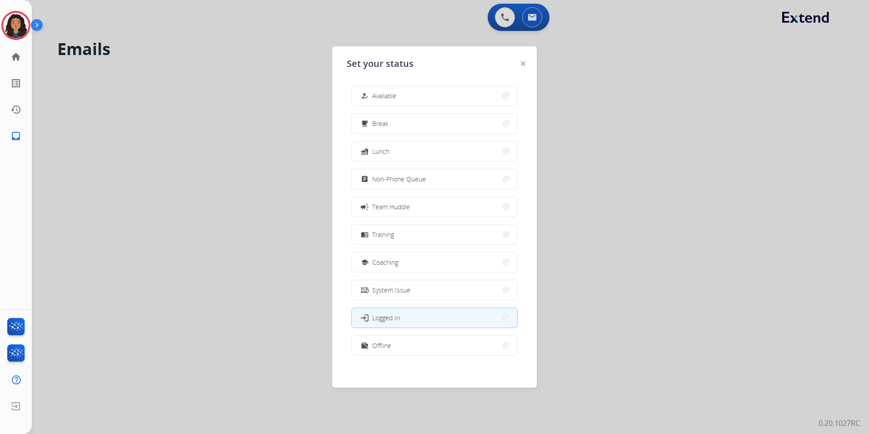
click at [35, 23] on img at bounding box center [38, 26] width 15 height 17
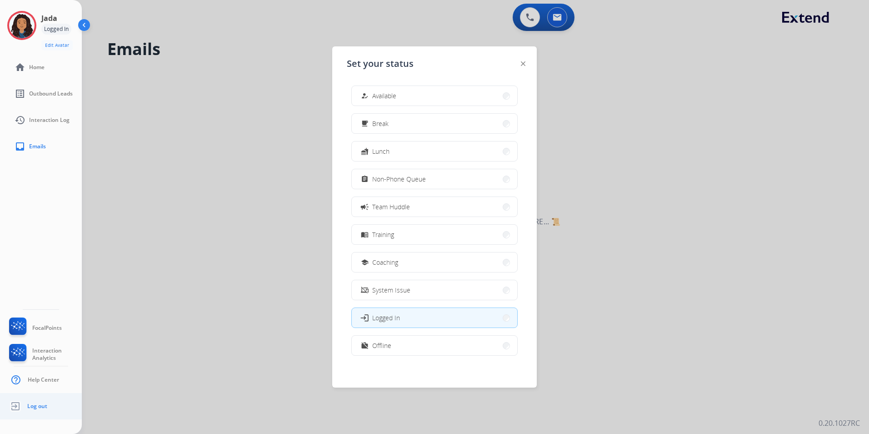
click at [38, 401] on link "Log out" at bounding box center [27, 405] width 40 height 17
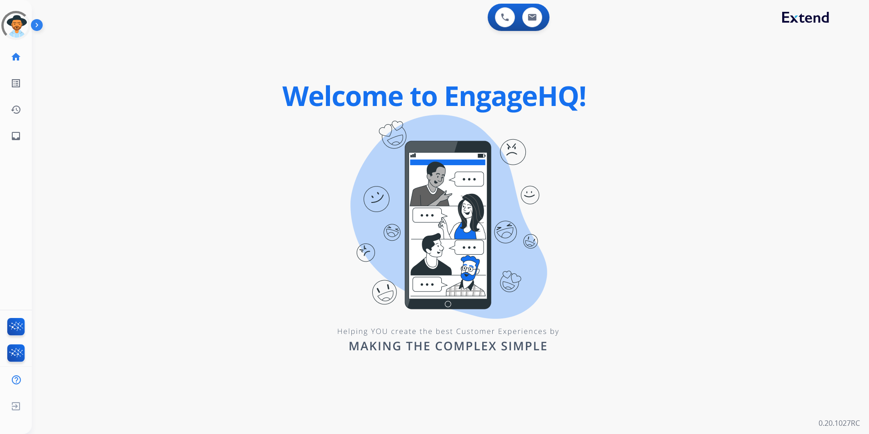
click at [226, 219] on div "0 Voice Interactions 0 Email Interactions swap_horiz Break voice bridge close_f…" at bounding box center [451, 217] width 838 height 434
click at [37, 23] on img at bounding box center [38, 26] width 15 height 17
